Goal: Task Accomplishment & Management: Manage account settings

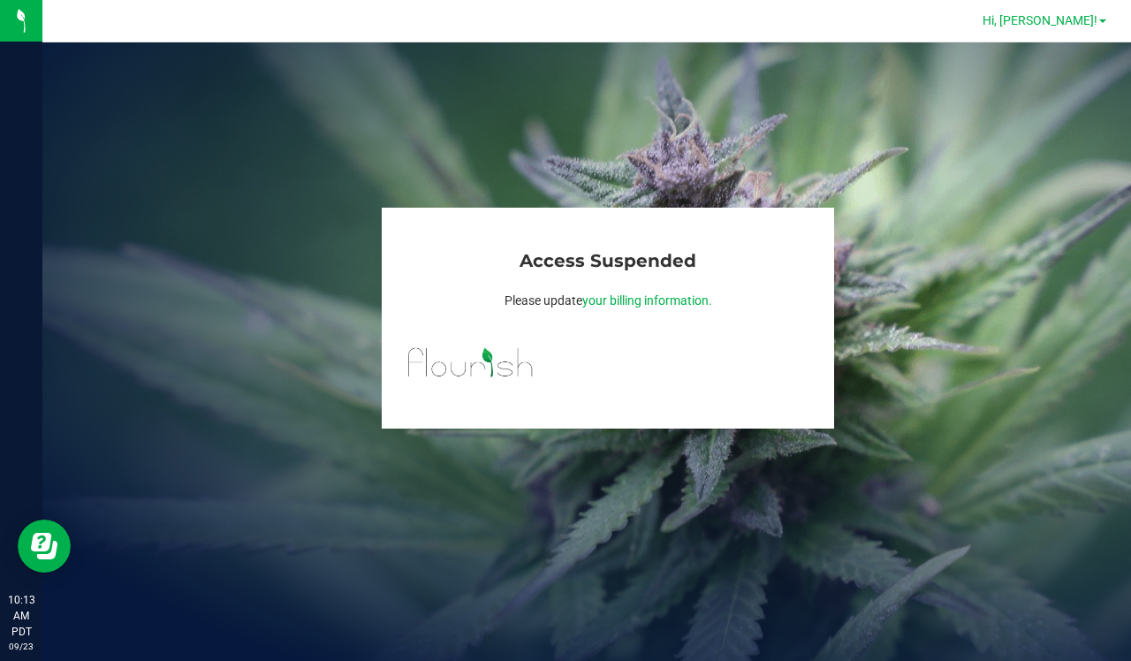
click at [1102, 23] on link "Hi, [PERSON_NAME]!" at bounding box center [1045, 20] width 138 height 19
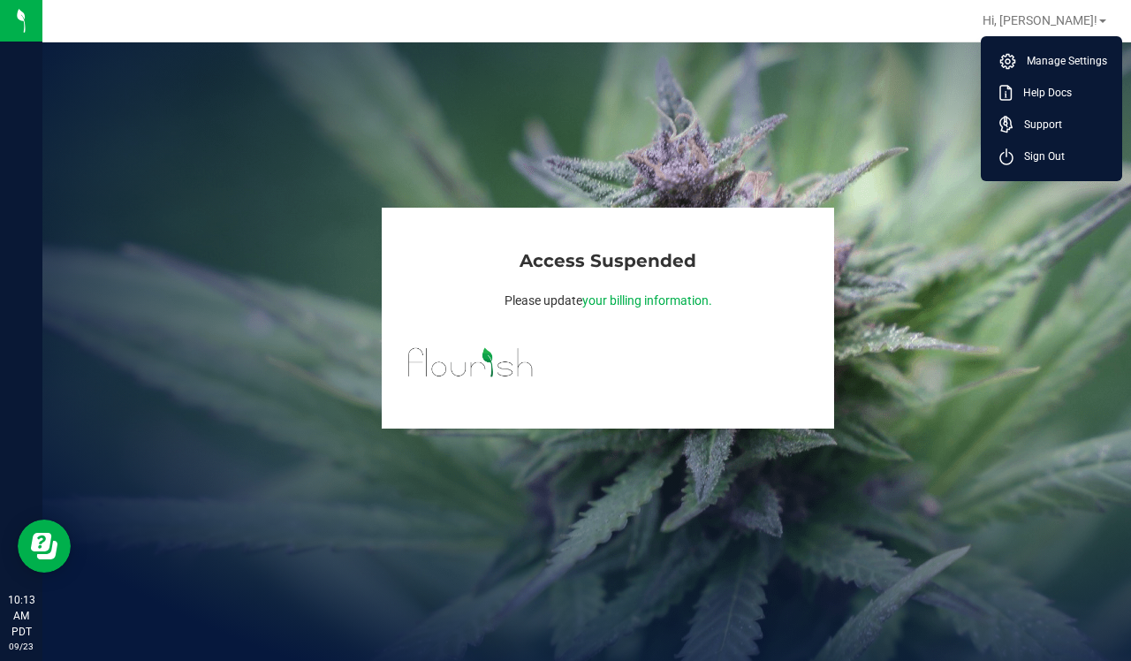
click at [820, 71] on div "Access Suspended Please update your billing information." at bounding box center [586, 351] width 1089 height 619
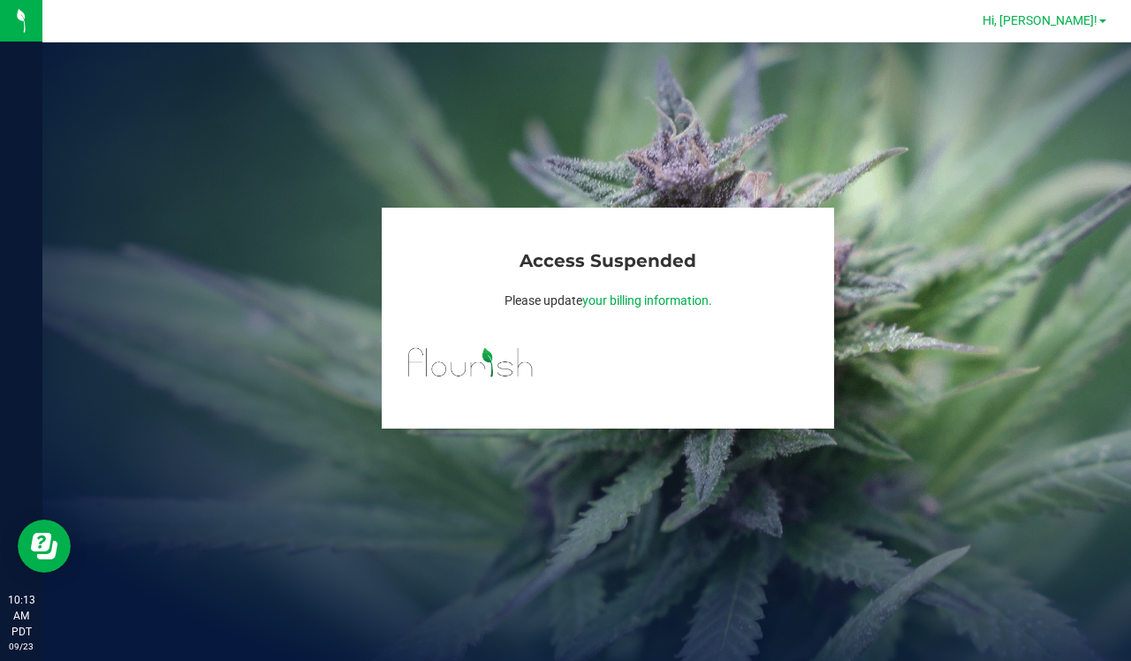
click at [1108, 25] on link "Hi, [PERSON_NAME]!" at bounding box center [1045, 20] width 138 height 19
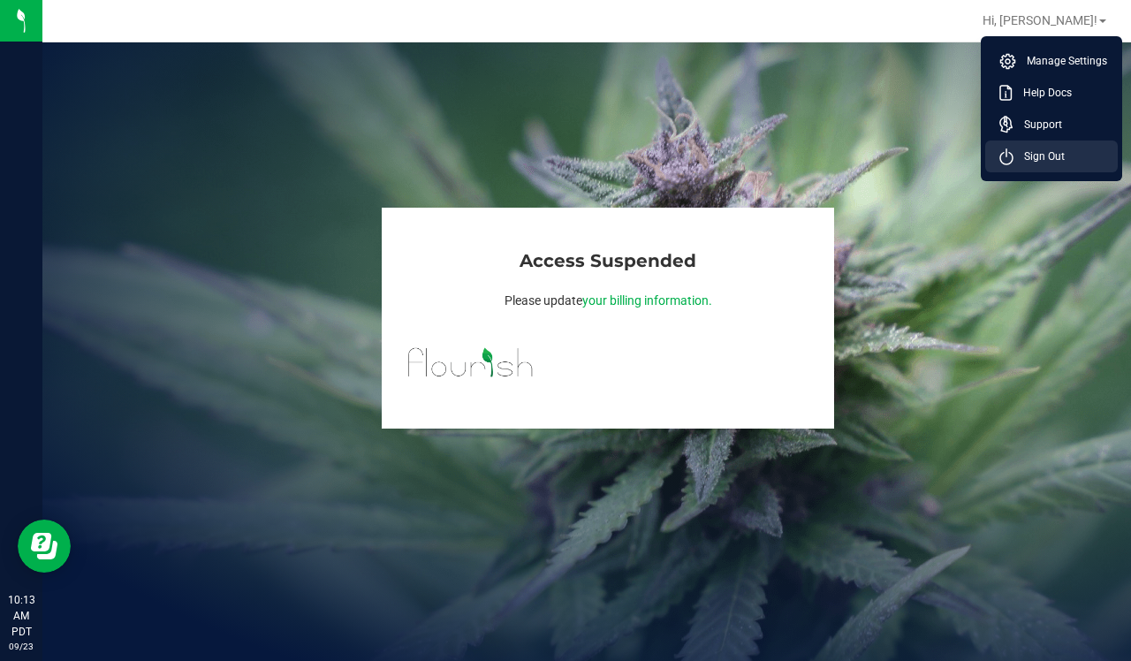
click at [1040, 159] on span "Sign Out" at bounding box center [1039, 157] width 51 height 18
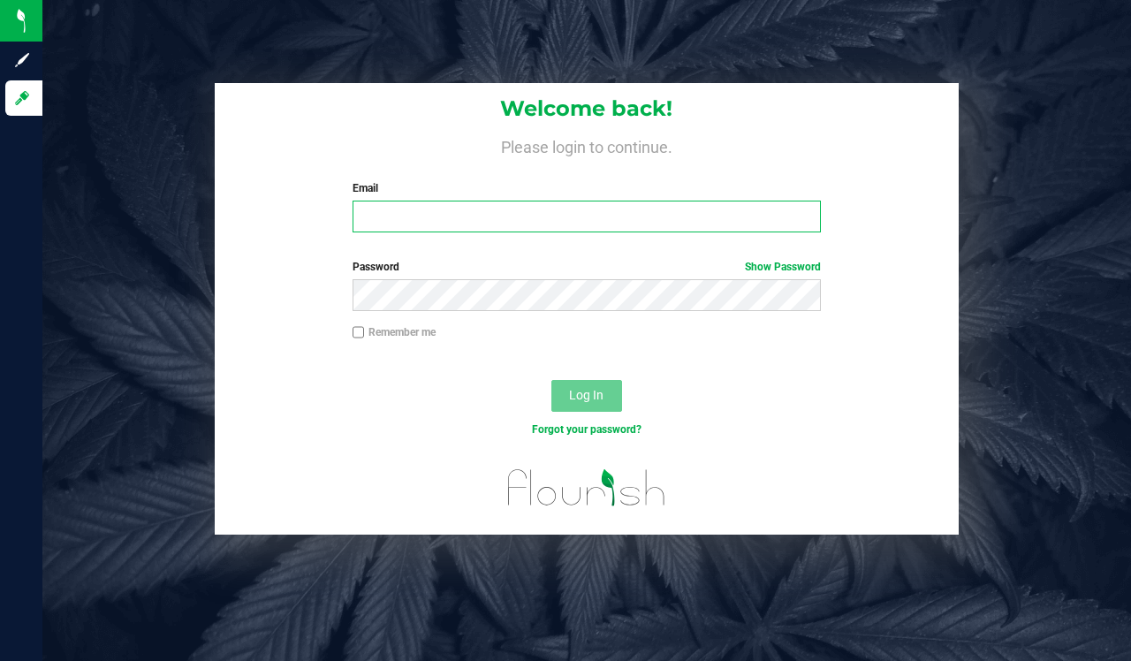
type input "brett@phoenixmfgco.com"
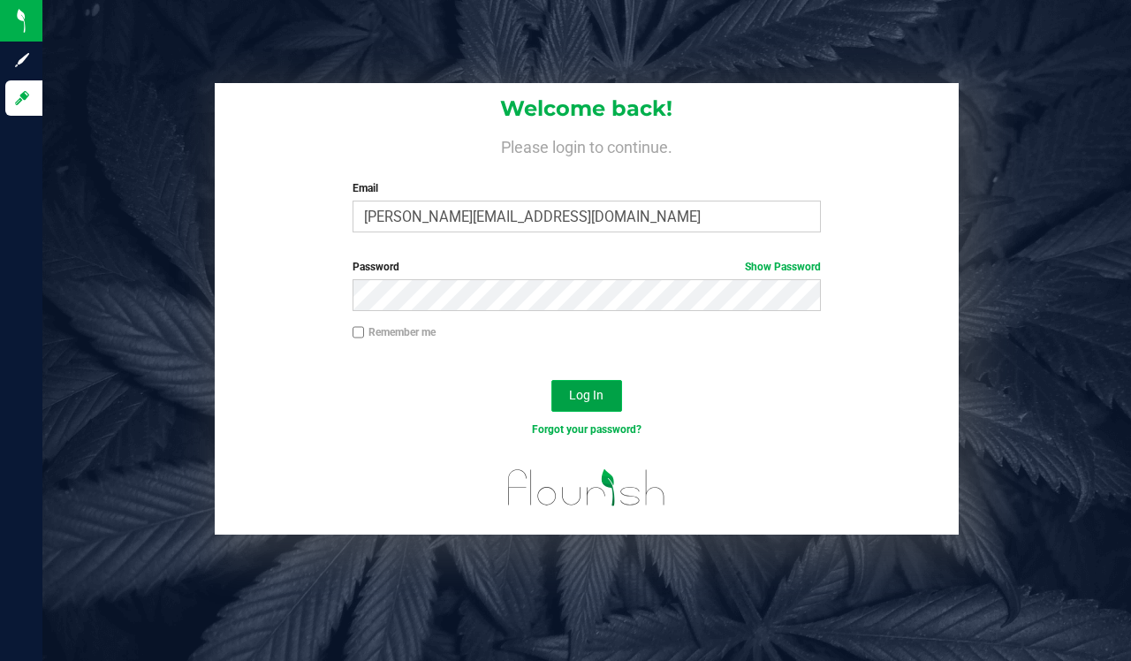
click at [582, 398] on span "Log In" at bounding box center [586, 395] width 34 height 14
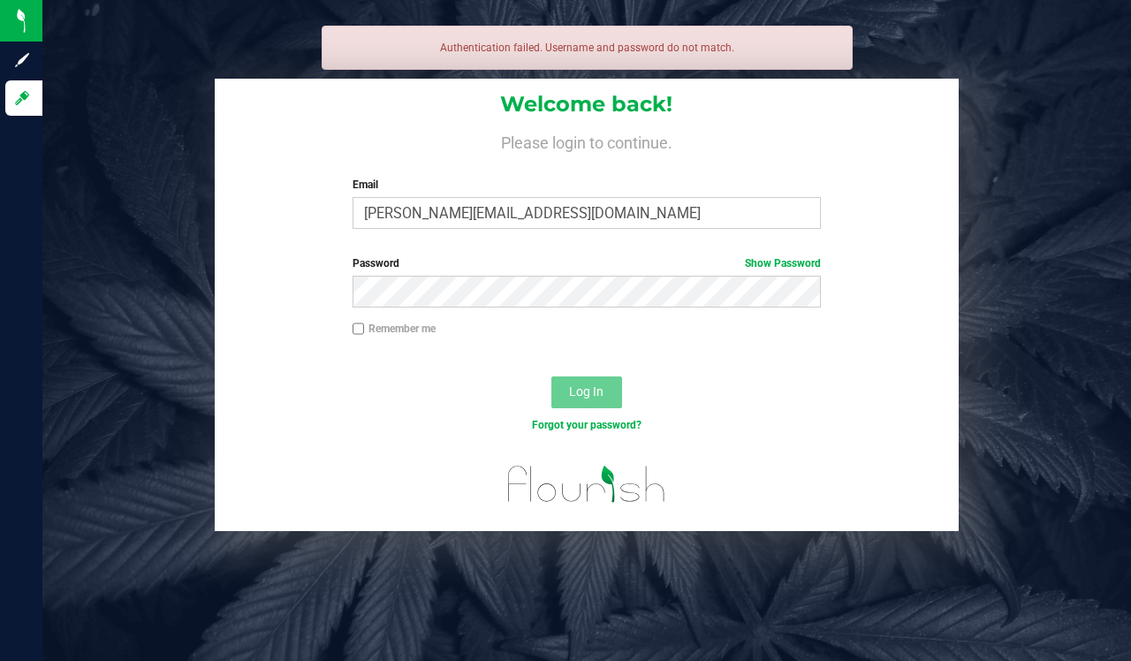
click at [358, 324] on input "Remember me" at bounding box center [359, 329] width 12 height 12
checkbox input "true"
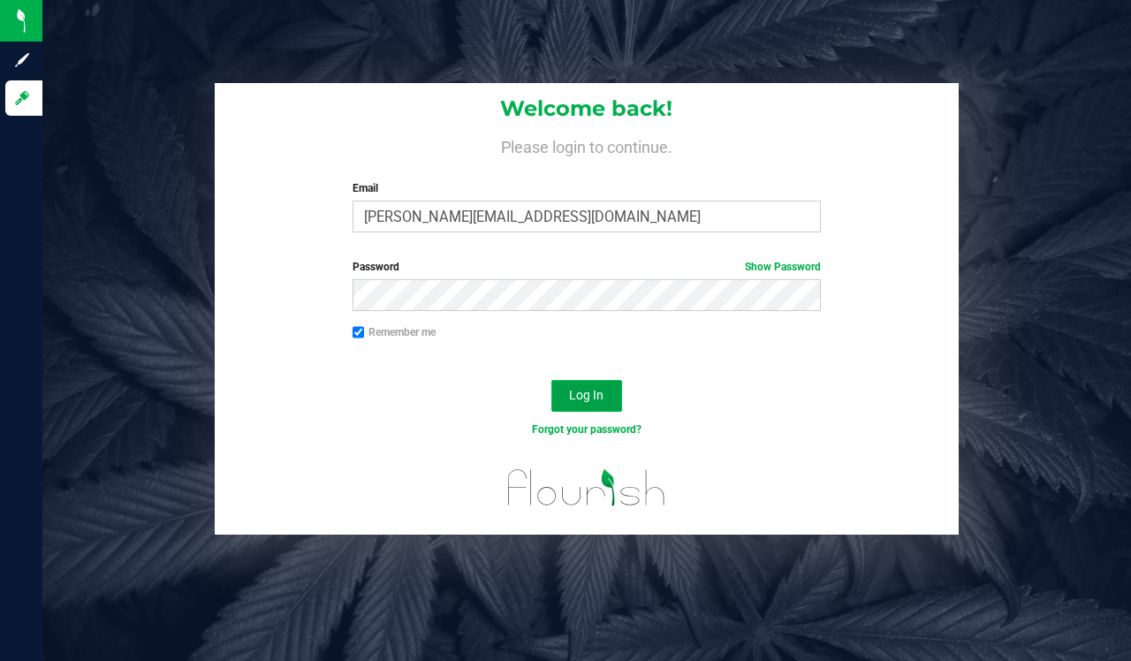
click at [582, 392] on span "Log In" at bounding box center [586, 395] width 34 height 14
